Goal: Use online tool/utility: Use online tool/utility

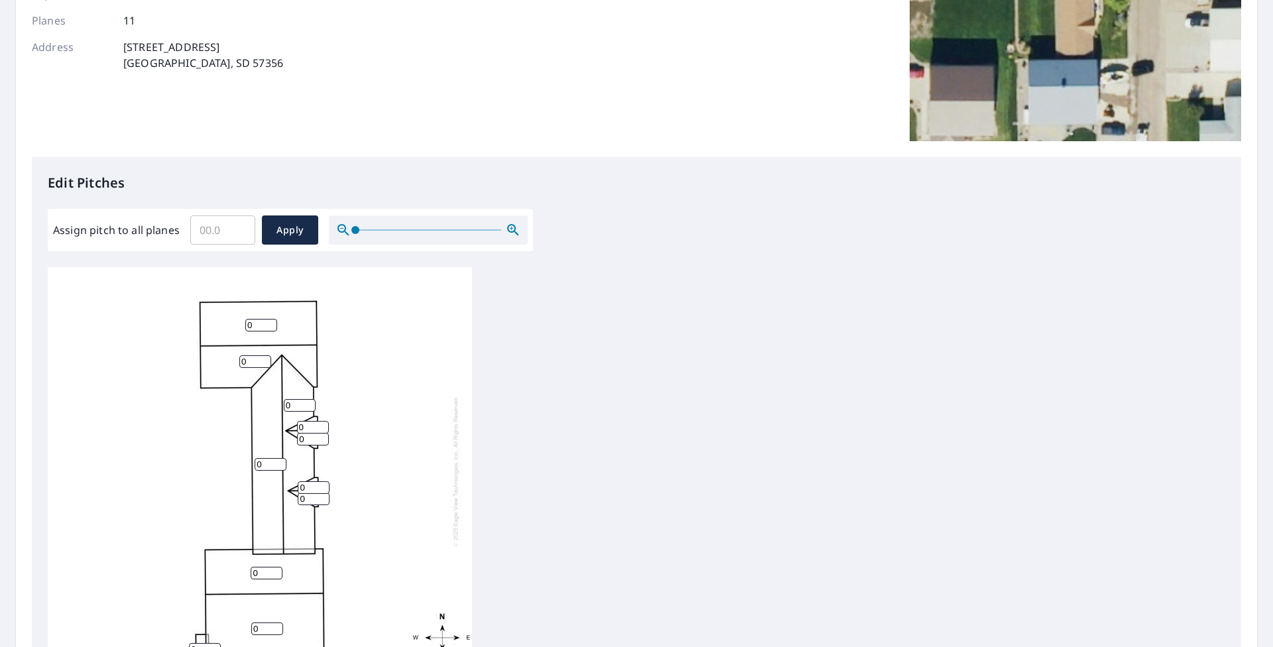
scroll to position [265, 0]
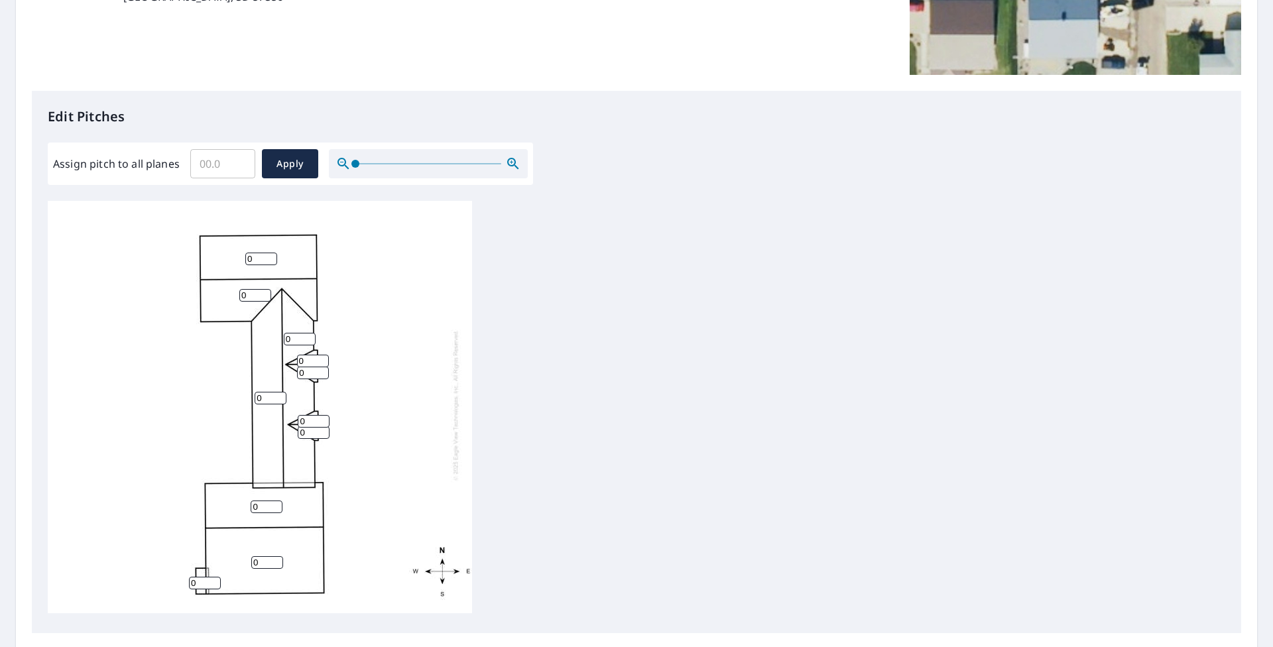
drag, startPoint x: 301, startPoint y: 353, endPoint x: 288, endPoint y: 352, distance: 12.6
click at [288, 352] on div "0 0 0 0 0 0 0 0 0 0 0" at bounding box center [260, 405] width 424 height 416
drag, startPoint x: 296, startPoint y: 351, endPoint x: 284, endPoint y: 353, distance: 12.7
click at [284, 353] on div "0 0 0 0 0 0 0 0 0 0 0" at bounding box center [260, 405] width 424 height 416
drag, startPoint x: 258, startPoint y: 247, endPoint x: 226, endPoint y: 251, distance: 32.1
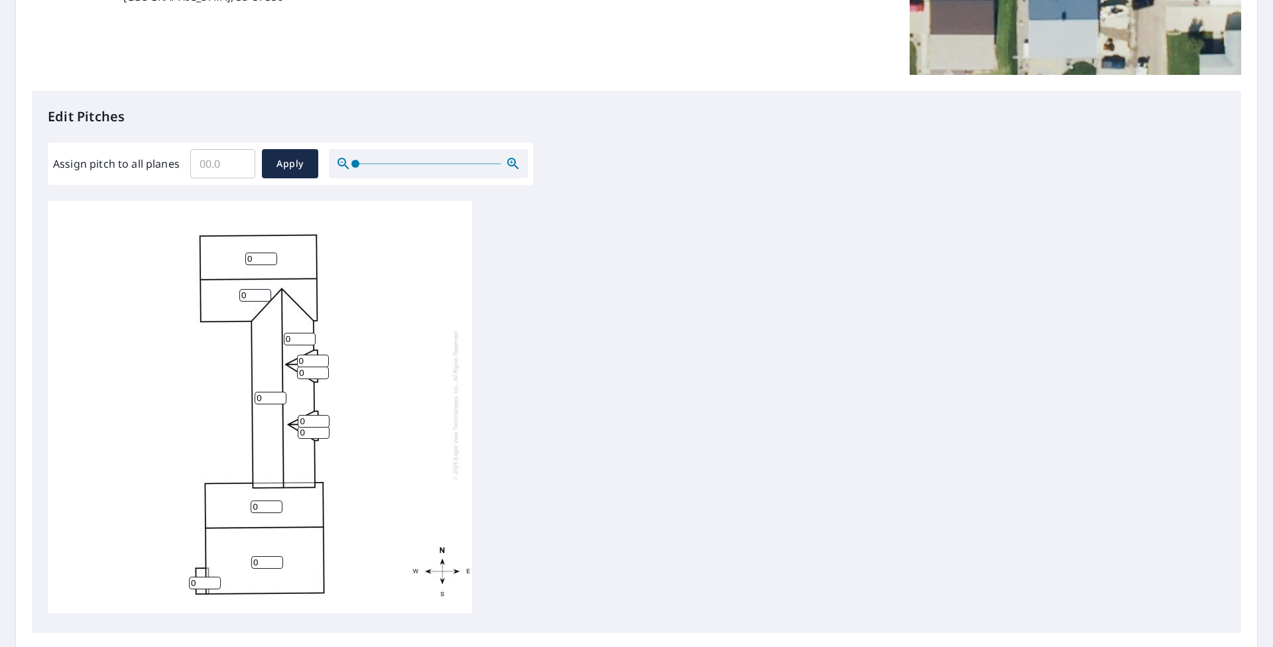
click at [226, 251] on div "0 0 0 0 0 0 0 0 0 0 0" at bounding box center [260, 405] width 424 height 416
type input "5"
drag, startPoint x: 254, startPoint y: 282, endPoint x: 218, endPoint y: 284, distance: 35.8
click at [218, 284] on div "0 0 0 5 0 0 0 0 0 0 0" at bounding box center [260, 405] width 424 height 416
type input "5"
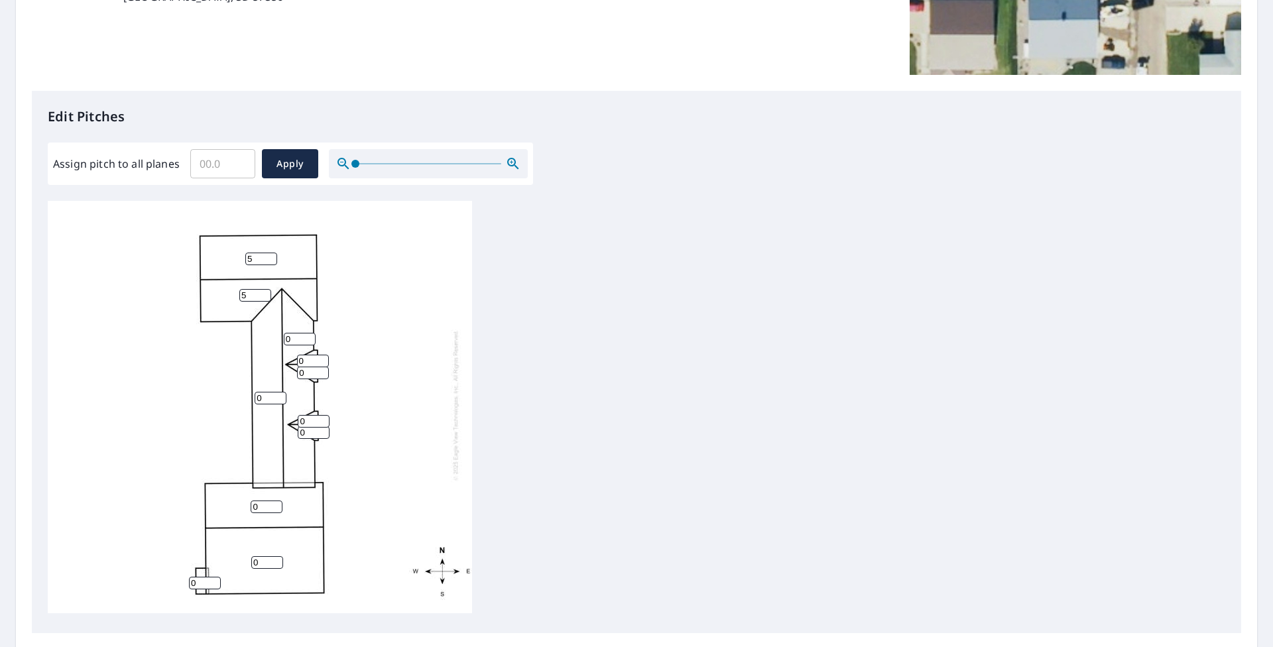
drag, startPoint x: 295, startPoint y: 333, endPoint x: 274, endPoint y: 331, distance: 21.3
click at [274, 331] on div "0 0 0 5 0 5 0 0 0 0 0" at bounding box center [260, 405] width 424 height 416
type input "5"
drag, startPoint x: 267, startPoint y: 385, endPoint x: 230, endPoint y: 388, distance: 37.3
click at [230, 388] on div "0 0 0 5 5 5 0 0 0 0 0" at bounding box center [260, 405] width 424 height 416
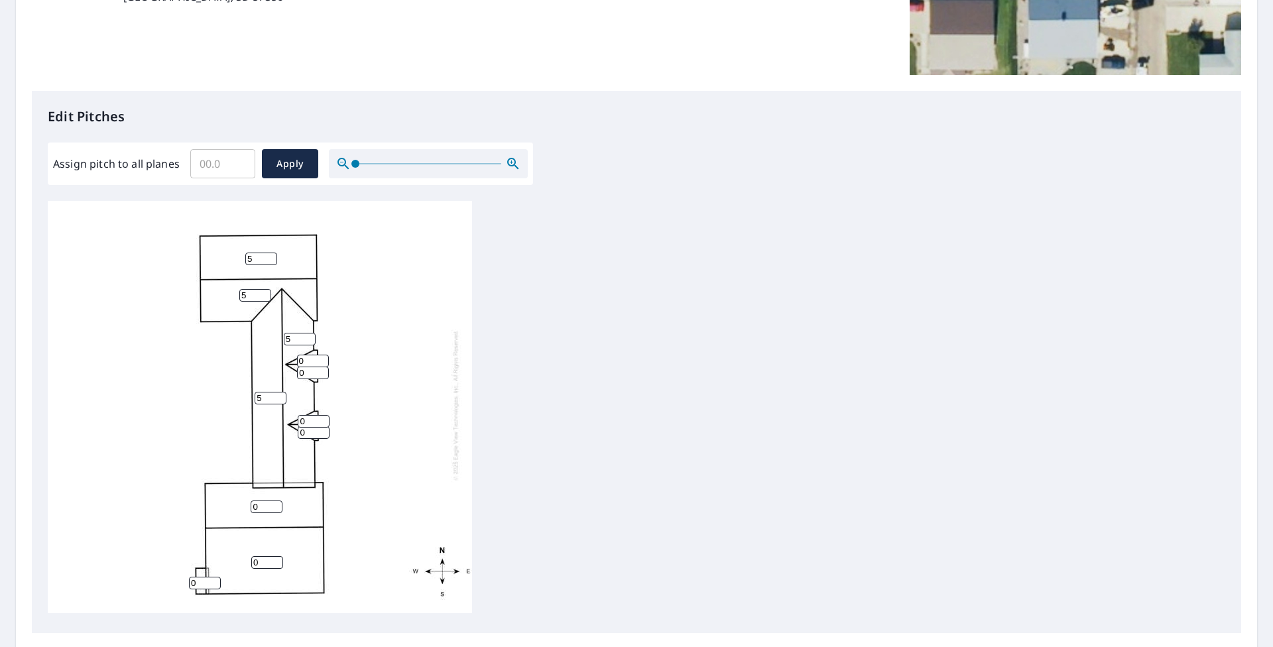
type input "5"
drag, startPoint x: 264, startPoint y: 498, endPoint x: 233, endPoint y: 497, distance: 31.8
click at [233, 497] on div "0 5 0 5 5 5 0 0 0 0 0" at bounding box center [260, 405] width 424 height 416
drag, startPoint x: 317, startPoint y: 351, endPoint x: 306, endPoint y: 349, distance: 11.4
type input "1"
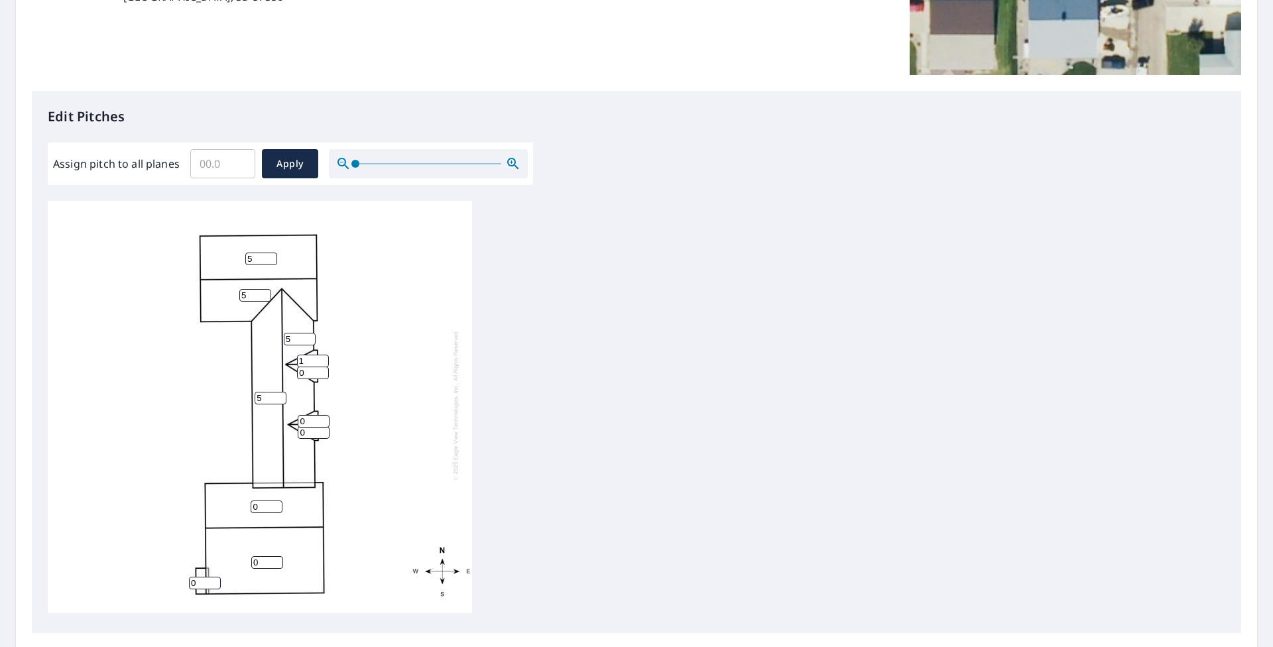
click at [306, 355] on input "1" at bounding box center [313, 361] width 32 height 13
type input "8"
drag, startPoint x: 288, startPoint y: 364, endPoint x: 259, endPoint y: 369, distance: 29.6
click at [259, 369] on div "0 5 0 5 5 5 0 0 0 8 0" at bounding box center [260, 405] width 424 height 416
type input "8"
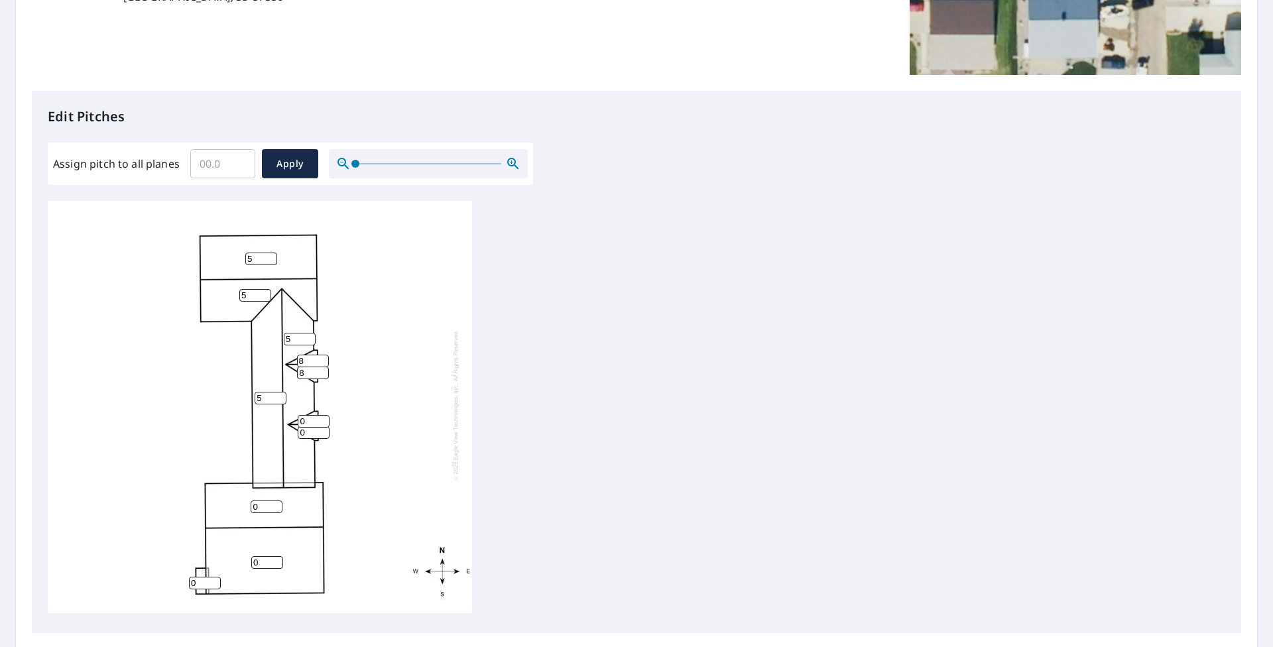
drag, startPoint x: 306, startPoint y: 408, endPoint x: 282, endPoint y: 412, distance: 24.8
click at [282, 410] on div "0 5 0 5 5 5 0 8 0 8 0" at bounding box center [260, 405] width 424 height 416
type input "8"
drag, startPoint x: 306, startPoint y: 420, endPoint x: 284, endPoint y: 427, distance: 22.9
click at [284, 427] on div "0 5 0 5 5 5 0 8 0 8 8" at bounding box center [260, 405] width 424 height 416
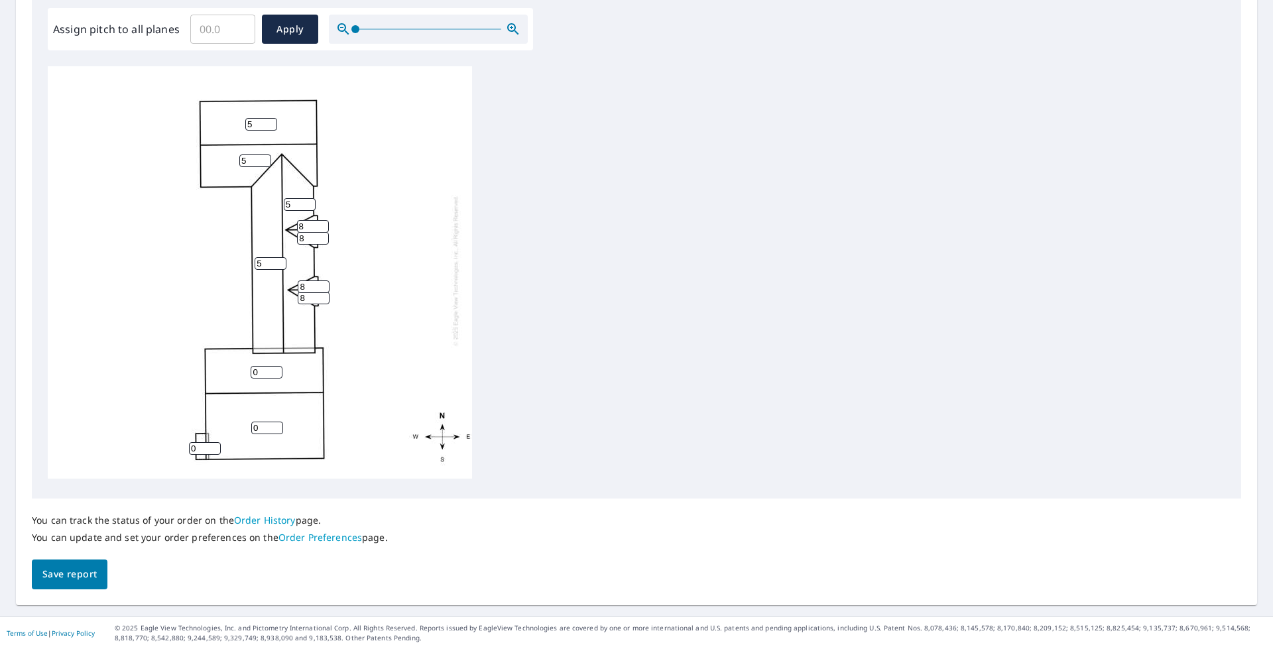
scroll to position [402, 0]
type input "8"
click at [79, 561] on span "Save report" at bounding box center [69, 571] width 54 height 17
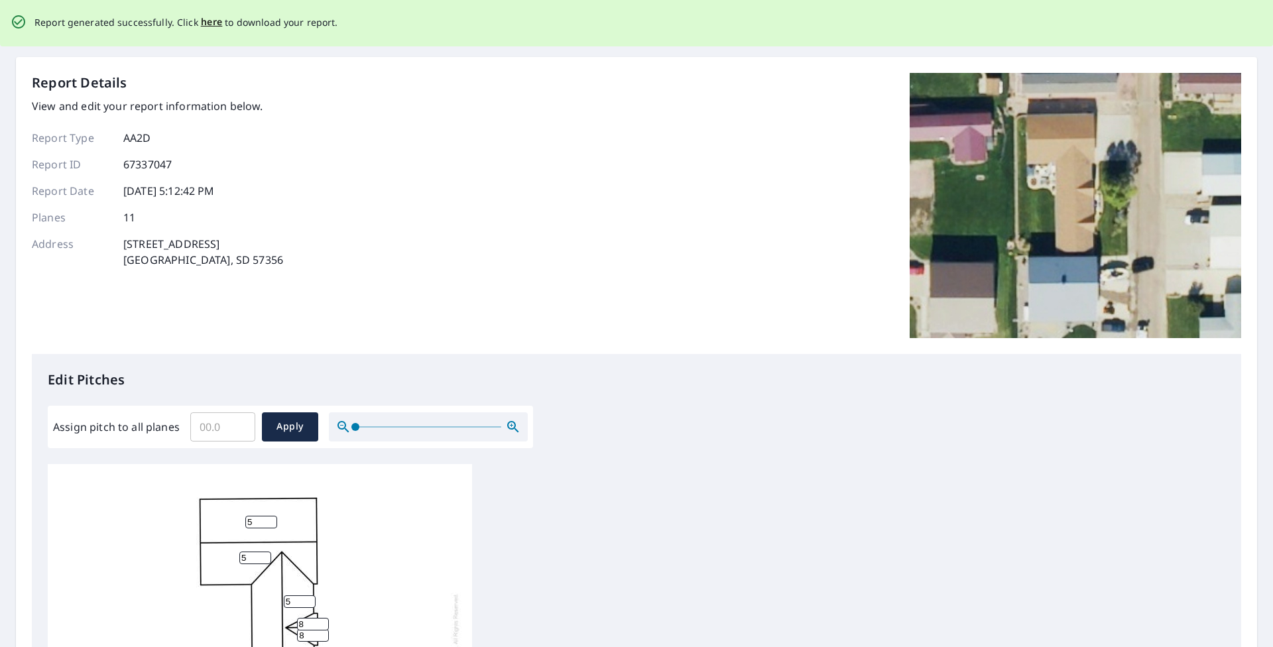
scroll to position [0, 0]
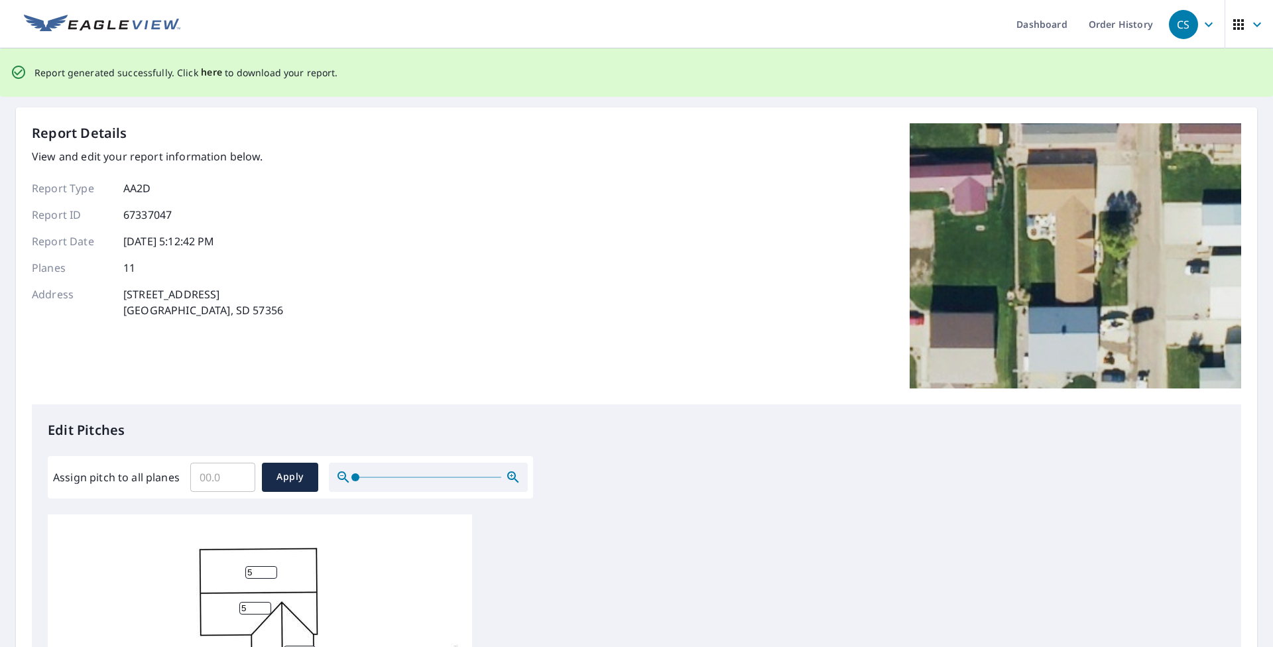
click at [203, 76] on span "here" at bounding box center [212, 72] width 22 height 17
